Goal: Find contact information: Find contact information

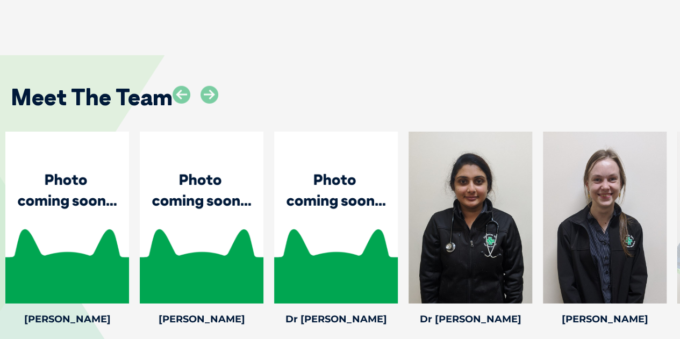
scroll to position [1500, 0]
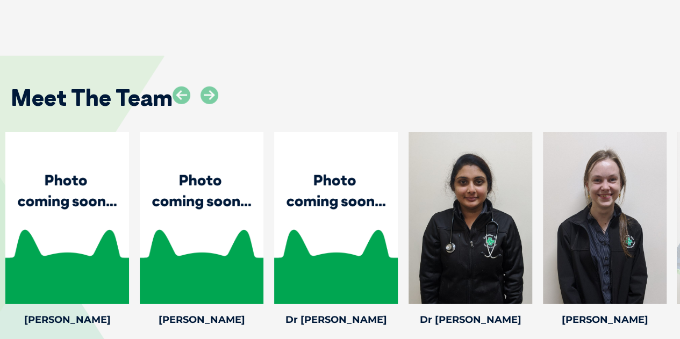
click at [206, 87] on icon at bounding box center [210, 96] width 18 height 18
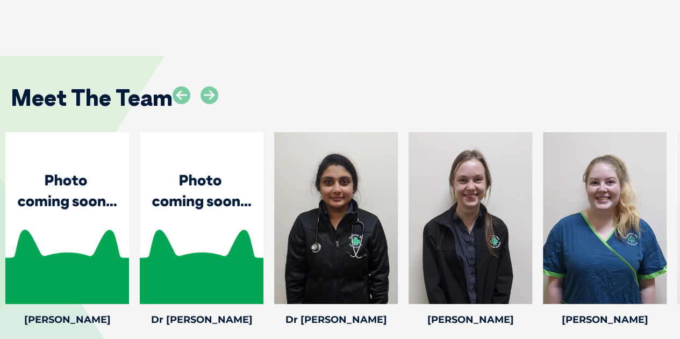
click at [206, 87] on icon at bounding box center [210, 96] width 18 height 18
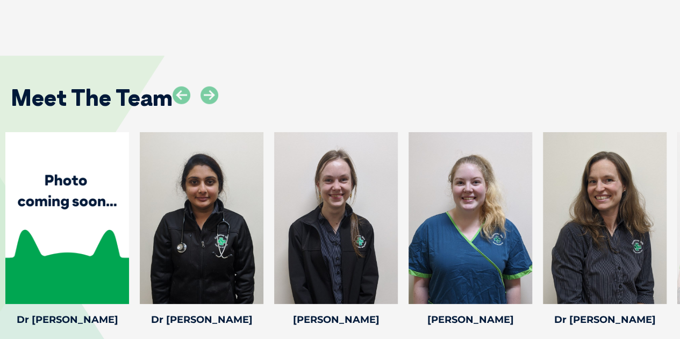
click at [206, 87] on icon at bounding box center [210, 96] width 18 height 18
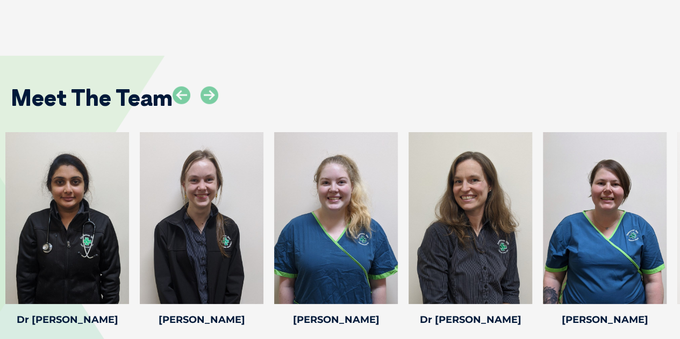
click at [206, 87] on icon at bounding box center [210, 96] width 18 height 18
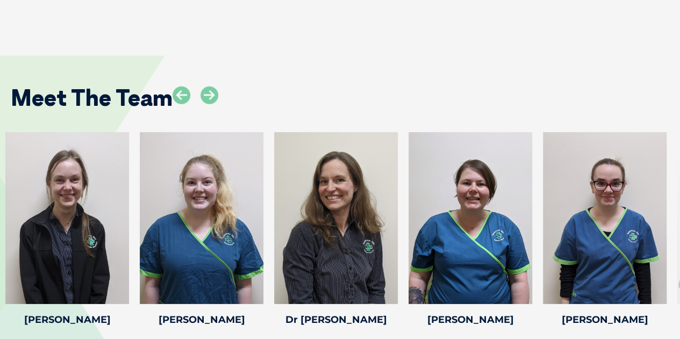
click at [206, 87] on icon at bounding box center [210, 96] width 18 height 18
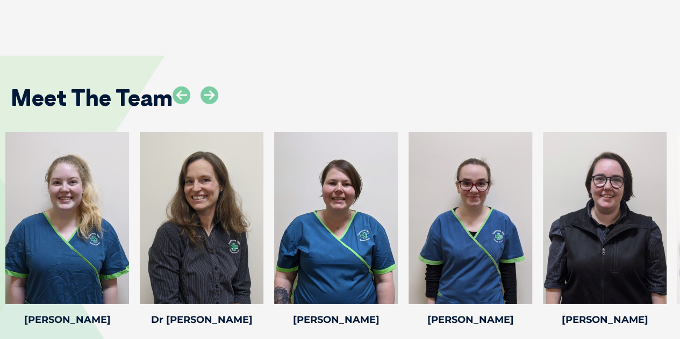
click at [206, 87] on icon at bounding box center [210, 96] width 18 height 18
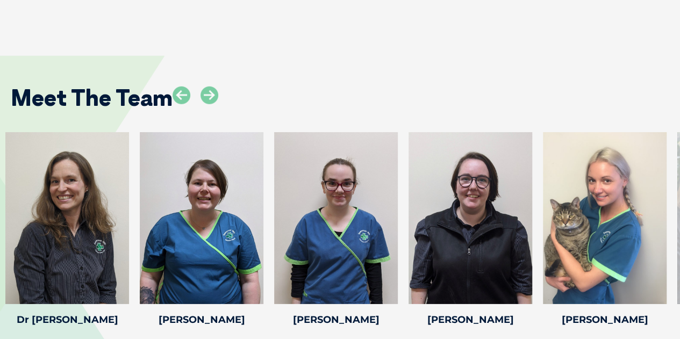
click at [206, 87] on icon at bounding box center [210, 96] width 18 height 18
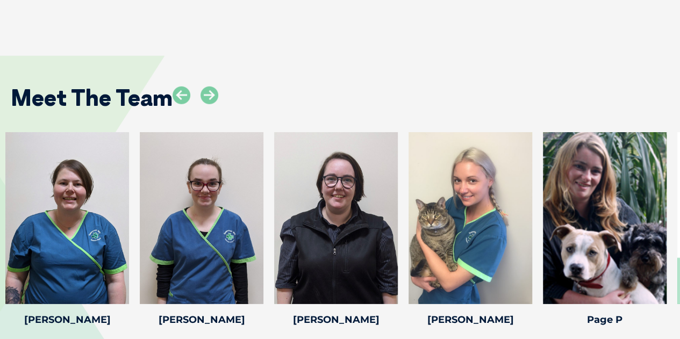
click at [206, 87] on icon at bounding box center [210, 96] width 18 height 18
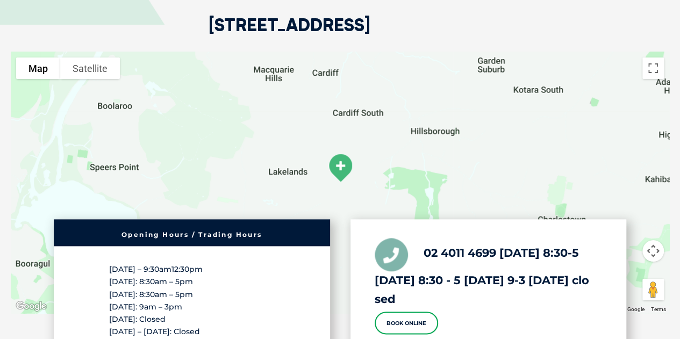
scroll to position [2026, 0]
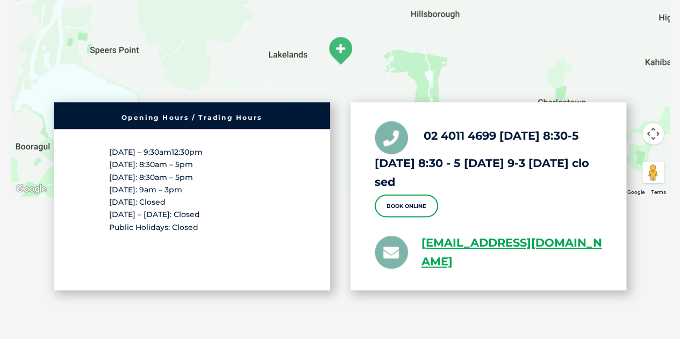
click at [464, 234] on link "[EMAIL_ADDRESS][DOMAIN_NAME]" at bounding box center [512, 253] width 181 height 38
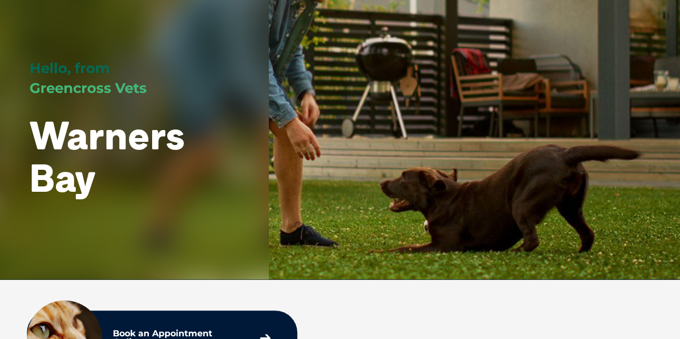
scroll to position [0, 0]
